Goal: Task Accomplishment & Management: Use online tool/utility

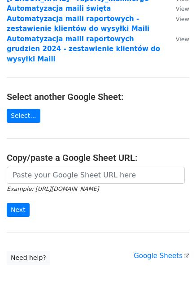
scroll to position [84, 0]
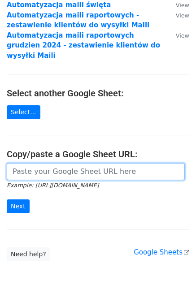
click at [69, 165] on input "url" at bounding box center [96, 171] width 178 height 17
paste input "https://docs.google.com/spreadsheets/d/1aX2s33SicE0fqH2XD9o-YJsbfoCTMB3ANCUHVbP…"
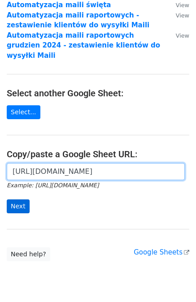
type input "https://docs.google.com/spreadsheets/d/1aX2s33SicE0fqH2XD9o-YJsbfoCTMB3ANCUHVbP…"
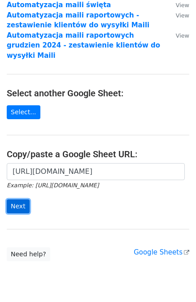
scroll to position [0, 0]
click at [19, 199] on input "Next" at bounding box center [18, 206] width 23 height 14
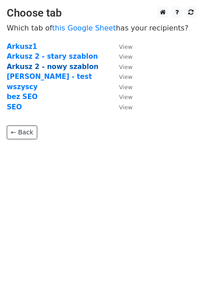
click at [61, 69] on strong "Arkusz 2 - nowy szablon" at bounding box center [52, 67] width 91 height 8
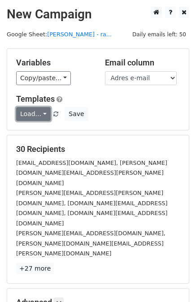
click at [39, 111] on link "Load..." at bounding box center [33, 114] width 35 height 14
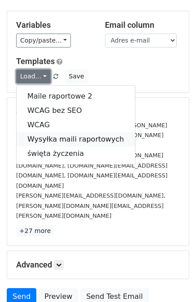
scroll to position [38, 0]
click at [45, 95] on link "Maile raportowe 2" at bounding box center [76, 96] width 118 height 14
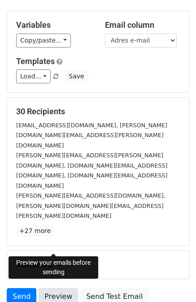
click at [54, 288] on link "Preview" at bounding box center [58, 296] width 39 height 17
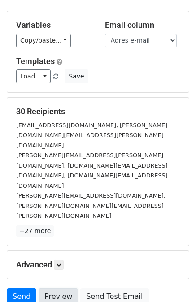
click at [54, 288] on link "Preview" at bounding box center [58, 296] width 39 height 17
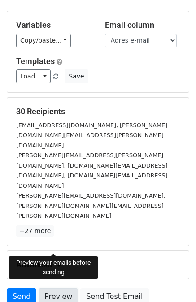
click at [58, 288] on link "Preview" at bounding box center [58, 296] width 39 height 17
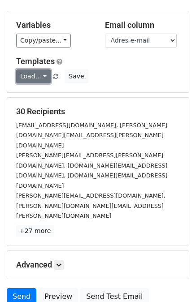
click at [39, 76] on link "Load..." at bounding box center [33, 76] width 35 height 14
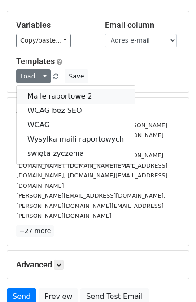
click at [42, 96] on link "Maile raportowe 2" at bounding box center [76, 96] width 118 height 14
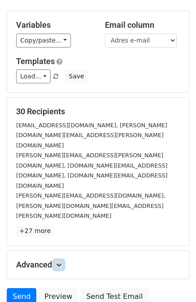
click at [57, 260] on link at bounding box center [59, 265] width 10 height 10
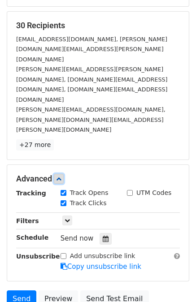
scroll to position [125, 0]
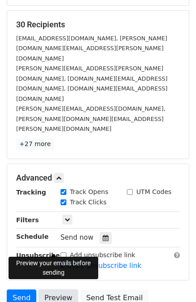
click at [51, 290] on link "Preview" at bounding box center [58, 298] width 39 height 17
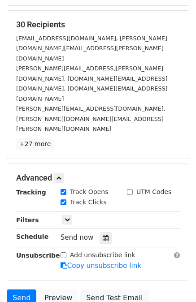
drag, startPoint x: 199, startPoint y: 120, endPoint x: 9, endPoint y: 271, distance: 242.7
click at [9, 271] on body "New Campaign Daily emails left: 50 Google Sheet: [PERSON_NAME] - ra... Variable…" at bounding box center [98, 114] width 196 height 465
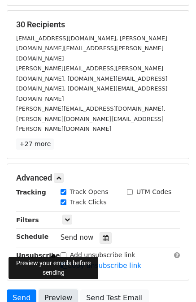
click at [50, 290] on link "Preview" at bounding box center [58, 298] width 39 height 17
click at [49, 290] on link "Preview" at bounding box center [58, 298] width 39 height 17
click at [52, 290] on link "Preview" at bounding box center [58, 298] width 39 height 17
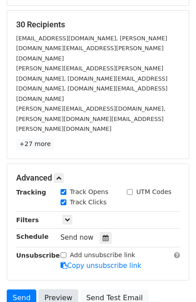
click at [58, 290] on link "Preview" at bounding box center [58, 298] width 39 height 17
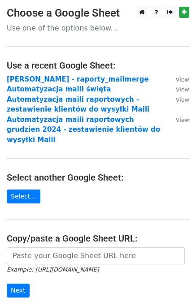
scroll to position [104, 0]
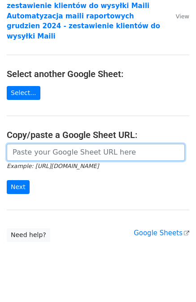
click at [68, 144] on input "url" at bounding box center [96, 152] width 178 height 17
paste input "https://docs.google.com/spreadsheets/d/1aX2s33SicE0fqH2XD9o-YJsbfoCTMB3ANCUHVbP…"
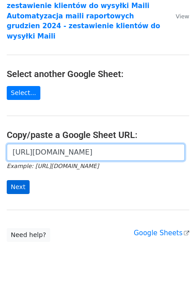
type input "https://docs.google.com/spreadsheets/d/1aX2s33SicE0fqH2XD9o-YJsbfoCTMB3ANCUHVbP…"
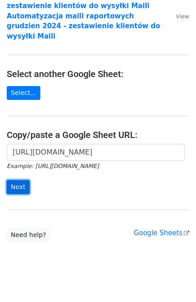
click at [18, 180] on input "Next" at bounding box center [18, 187] width 23 height 14
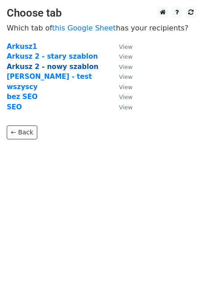
click at [61, 65] on strong "Arkusz 2 - nowy szablon" at bounding box center [52, 67] width 91 height 8
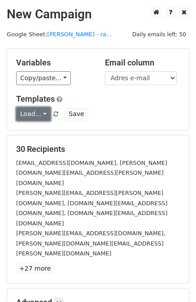
click at [42, 113] on link "Load..." at bounding box center [33, 114] width 35 height 14
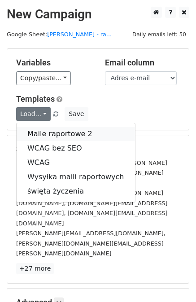
click at [47, 136] on link "Maile raportowe 2" at bounding box center [76, 134] width 118 height 14
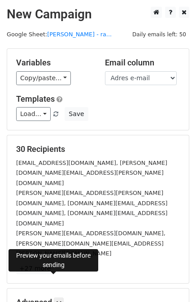
click at [88, 91] on div "Variables Copy/paste... {{Nazwa}} {{Adres e-mail}} {{Link_raportu}} {{Wiadomosc…" at bounding box center [98, 89] width 182 height 81
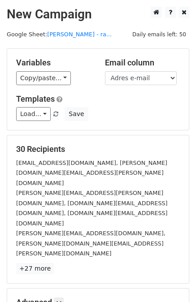
click at [100, 106] on div "Templates Load... Maile raportowe 2 WCAG bez SEO WCAG Wysyłka maili raportowych…" at bounding box center [97, 107] width 177 height 27
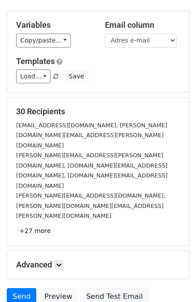
scroll to position [39, 0]
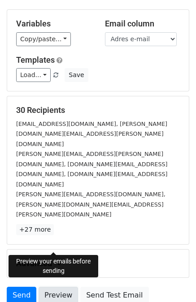
click at [53, 287] on link "Preview" at bounding box center [58, 295] width 39 height 17
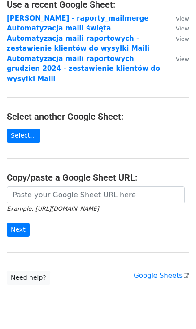
scroll to position [77, 0]
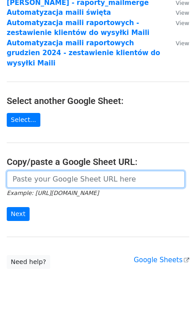
click at [32, 171] on input "url" at bounding box center [96, 179] width 178 height 17
paste input "[URL][DOMAIN_NAME]"
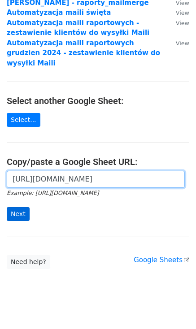
type input "[URL][DOMAIN_NAME]"
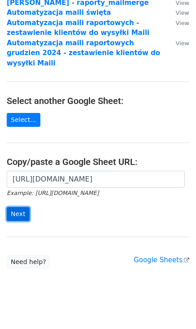
scroll to position [0, 0]
click at [16, 207] on input "Next" at bounding box center [18, 214] width 23 height 14
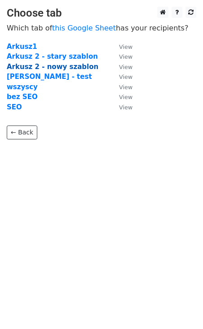
click at [47, 67] on strong "Arkusz 2 - nowy szablon" at bounding box center [52, 67] width 91 height 8
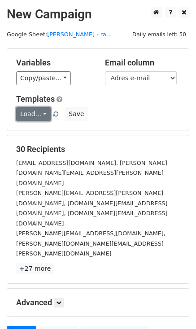
click at [40, 114] on link "Load..." at bounding box center [33, 114] width 35 height 14
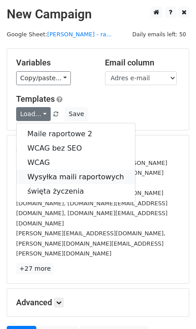
click at [43, 173] on link "Wysyłka maili raportowych" at bounding box center [76, 177] width 118 height 14
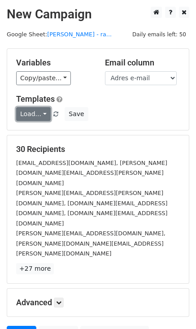
click at [40, 115] on link "Load..." at bounding box center [33, 114] width 35 height 14
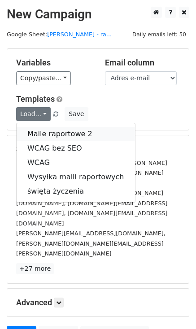
click at [48, 130] on link "Maile raportowe 2" at bounding box center [76, 134] width 118 height 14
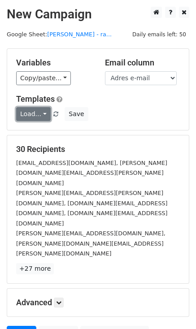
click at [40, 116] on link "Load..." at bounding box center [33, 114] width 35 height 14
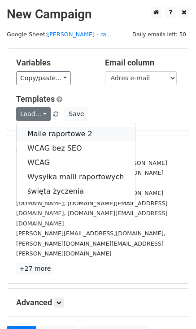
click at [34, 136] on link "Maile raportowe 2" at bounding box center [76, 134] width 118 height 14
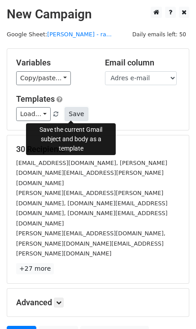
click at [70, 112] on button "Save" at bounding box center [76, 114] width 23 height 14
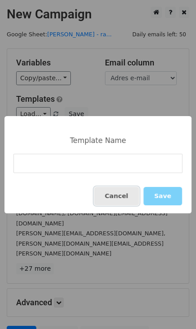
click at [123, 195] on button "Cancel" at bounding box center [116, 196] width 45 height 18
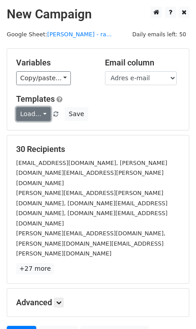
click at [41, 112] on link "Load..." at bounding box center [33, 114] width 35 height 14
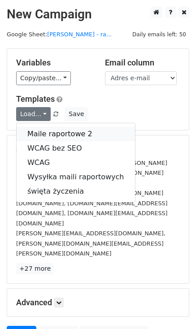
click at [47, 129] on link "Maile raportowe 2" at bounding box center [76, 134] width 118 height 14
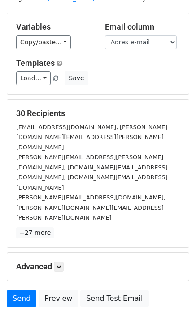
scroll to position [38, 0]
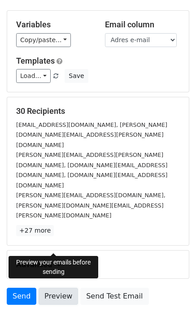
click at [56, 288] on link "Preview" at bounding box center [58, 296] width 39 height 17
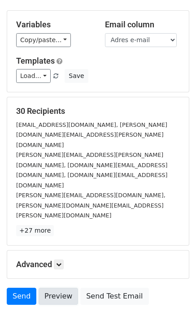
click at [56, 288] on link "Preview" at bounding box center [58, 296] width 39 height 17
click at [77, 286] on body "New Campaign Daily emails left: 50 Google Sheet: Karolina Wojciechowska - ra...…" at bounding box center [98, 157] width 196 height 377
click at [135, 79] on div "Load... Maile raportowe 2 WCAG bez SEO WCAG Wysyłka maili raportowych święta ży…" at bounding box center [97, 76] width 177 height 14
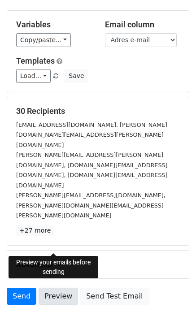
click at [57, 288] on link "Preview" at bounding box center [58, 296] width 39 height 17
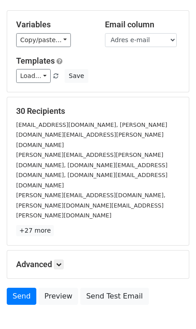
click at [113, 187] on div "30 Recipients marketing@apartamenty-bryza.pl, aleksander.szczepanski@apartament…" at bounding box center [98, 171] width 182 height 148
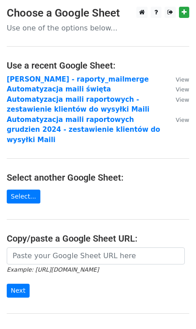
click at [57, 77] on strong "[PERSON_NAME] - raporty_mailmerge" at bounding box center [78, 79] width 142 height 8
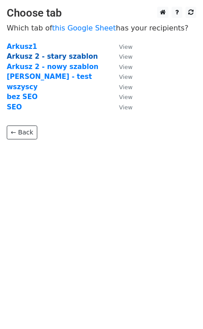
click at [51, 57] on strong "Arkusz 2 - stary szablon" at bounding box center [52, 56] width 91 height 8
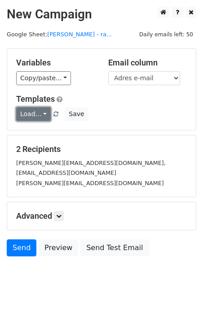
click at [40, 113] on link "Load..." at bounding box center [33, 114] width 35 height 14
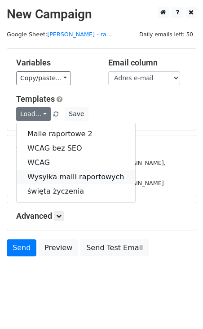
click at [46, 176] on link "Wysyłka maili raportowych" at bounding box center [76, 177] width 118 height 14
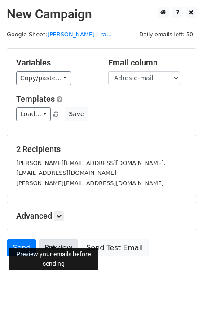
click at [56, 241] on link "Preview" at bounding box center [58, 247] width 39 height 17
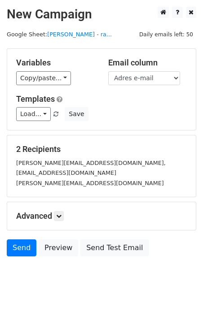
click at [89, 275] on body "New Campaign Daily emails left: 50 Google Sheet: Karolina Wojciechowska - ra...…" at bounding box center [101, 152] width 203 height 290
click at [57, 213] on icon at bounding box center [58, 215] width 5 height 5
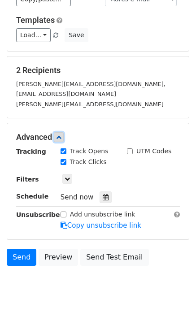
scroll to position [80, 0]
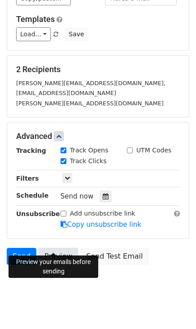
click at [54, 248] on link "Preview" at bounding box center [58, 256] width 39 height 17
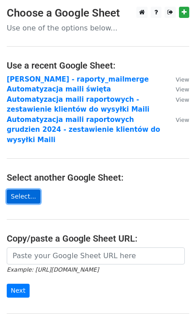
click at [27, 190] on link "Select..." at bounding box center [24, 197] width 34 height 14
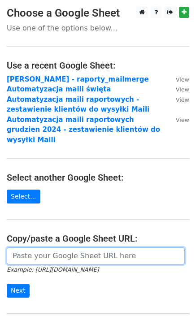
click at [43, 247] on input "url" at bounding box center [96, 255] width 178 height 17
paste input "https://docs.google.com/spreadsheets/d/1aX2s33SicE0fqH2XD9o-YJsbfoCTMB3ANCUHVbP…"
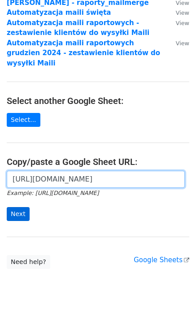
type input "https://docs.google.com/spreadsheets/d/1aX2s33SicE0fqH2XD9o-YJsbfoCTMB3ANCUHVbP…"
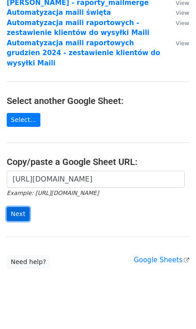
scroll to position [0, 0]
click at [22, 207] on input "Next" at bounding box center [18, 214] width 23 height 14
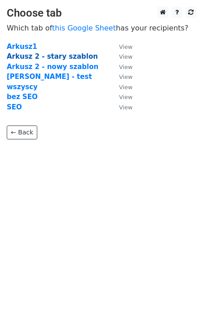
click at [56, 58] on strong "Arkusz 2 - stary szablon" at bounding box center [52, 56] width 91 height 8
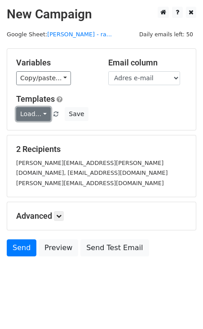
click at [38, 113] on link "Load..." at bounding box center [33, 114] width 35 height 14
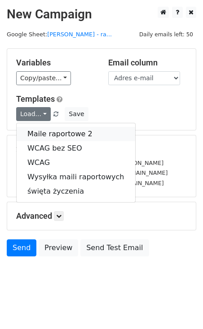
click at [44, 132] on link "Maile raportowe 2" at bounding box center [76, 134] width 118 height 14
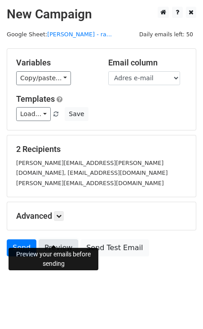
click at [54, 239] on link "Preview" at bounding box center [58, 247] width 39 height 17
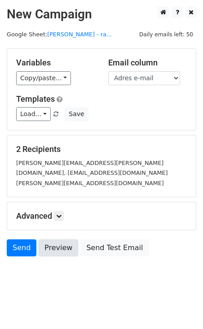
click at [54, 239] on link "Preview" at bounding box center [58, 247] width 39 height 17
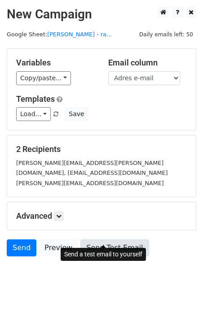
click at [97, 239] on link "Send Test Email" at bounding box center [114, 247] width 68 height 17
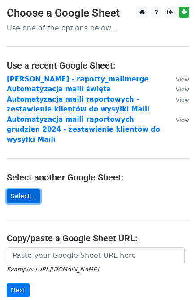
click at [18, 190] on link "Select..." at bounding box center [24, 197] width 34 height 14
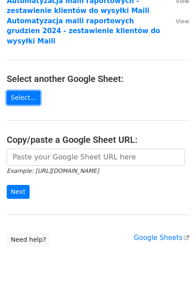
scroll to position [100, 0]
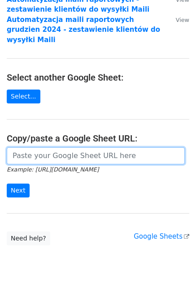
click at [65, 149] on input "url" at bounding box center [96, 155] width 178 height 17
paste input "https://docs.google.com/spreadsheets/d/1aX2s33SicE0fqH2XD9o-YJsbfoCTMB3ANCUHVbP…"
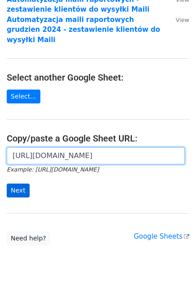
type input "https://docs.google.com/spreadsheets/d/1aX2s33SicE0fqH2XD9o-YJsbfoCTMB3ANCUHVbP…"
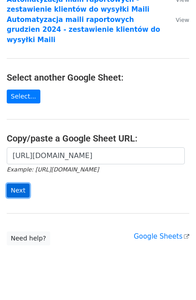
scroll to position [0, 0]
click at [20, 184] on input "Next" at bounding box center [18, 191] width 23 height 14
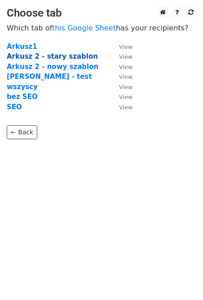
click at [61, 57] on strong "Arkusz 2 - stary szablon" at bounding box center [52, 56] width 91 height 8
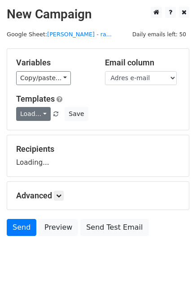
click at [42, 113] on link "Load..." at bounding box center [33, 114] width 35 height 14
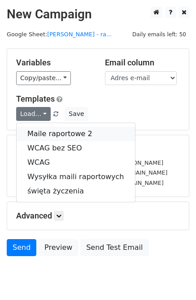
click at [51, 132] on link "Maile raportowe 2" at bounding box center [76, 134] width 118 height 14
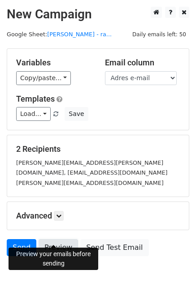
click at [58, 239] on link "Preview" at bounding box center [58, 247] width 39 height 17
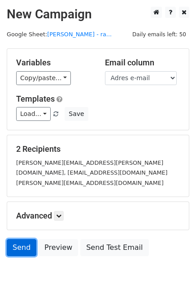
click at [17, 239] on link "Send" at bounding box center [22, 247] width 30 height 17
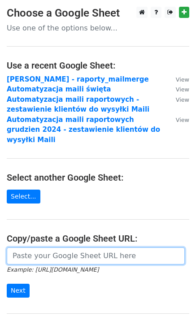
click at [39, 248] on input "url" at bounding box center [96, 255] width 178 height 17
paste input "[URL][DOMAIN_NAME]"
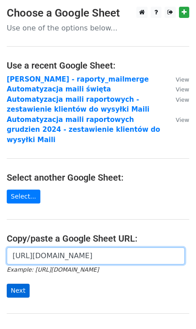
type input "[URL][DOMAIN_NAME]"
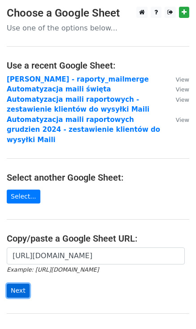
scroll to position [0, 0]
click at [16, 284] on input "Next" at bounding box center [18, 291] width 23 height 14
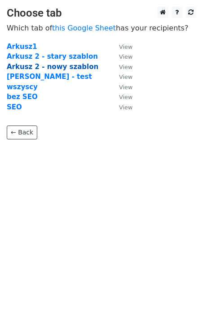
click at [70, 64] on strong "Arkusz 2 - nowy szablon" at bounding box center [52, 67] width 91 height 8
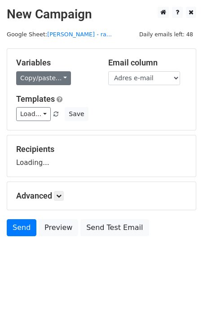
click at [57, 78] on link "Copy/paste..." at bounding box center [43, 78] width 55 height 14
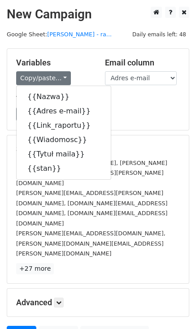
click at [72, 72] on div "Copy/paste... {{Nazwa}} {{Adres e-mail}} {{Link_raportu}} {{Wiadomosc}} {{Tytuł…" at bounding box center [53, 78] width 75 height 14
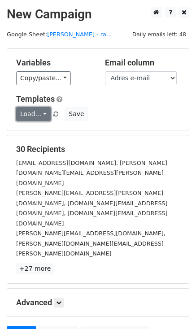
click at [41, 116] on link "Load..." at bounding box center [33, 114] width 35 height 14
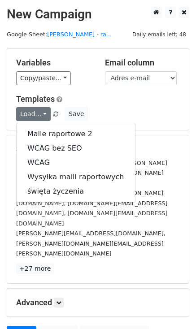
click at [87, 103] on h5 "Templates" at bounding box center [98, 99] width 164 height 10
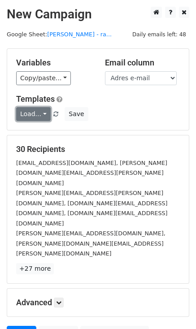
click at [42, 113] on link "Load..." at bounding box center [33, 114] width 35 height 14
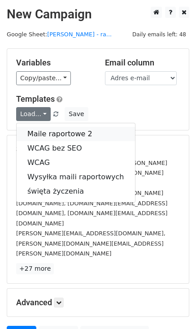
click at [56, 130] on link "Maile raportowe 2" at bounding box center [76, 134] width 118 height 14
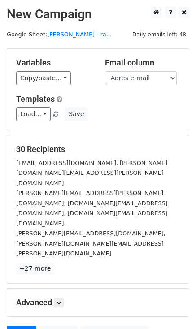
click at [114, 110] on div "Load... Maile raportowe 2 WCAG bez SEO WCAG Wysyłka maili raportowych święta ży…" at bounding box center [97, 114] width 177 height 14
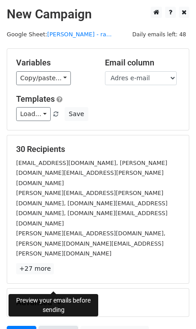
click at [55, 326] on link "Preview" at bounding box center [58, 334] width 39 height 17
